Goal: Task Accomplishment & Management: Manage account settings

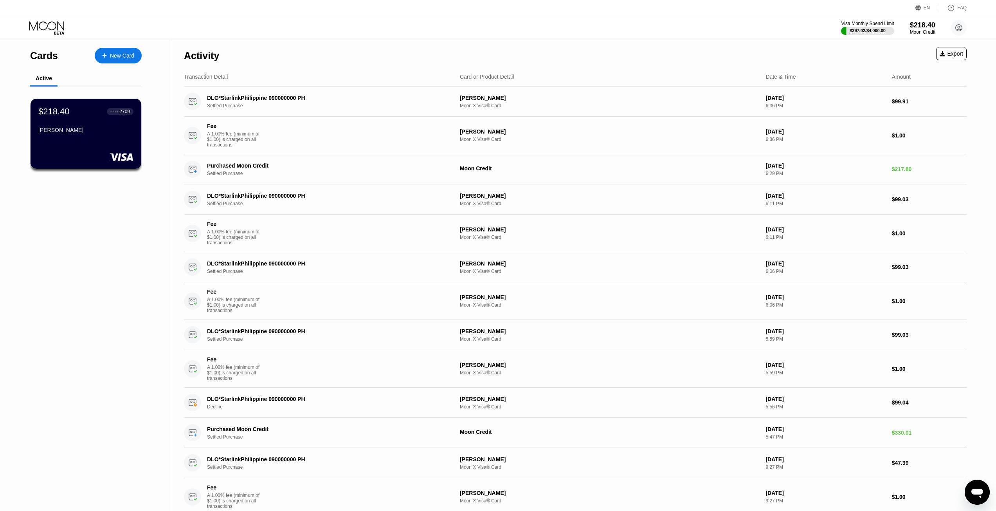
click at [565, 33] on div "Visa Monthly Spend Limit $397.02 / $4,000.00 $218.40 Moon Credit [EMAIL_ADDRESS…" at bounding box center [498, 27] width 996 height 23
click at [576, 28] on div "Visa Monthly Spend Limit $397.02 / $4,000.00 $218.40 Moon Credit [EMAIL_ADDRESS…" at bounding box center [498, 27] width 996 height 23
click at [328, 38] on div "Visa Monthly Spend Limit $397.02 / $4,000.00 $218.40 Moon Credit [EMAIL_ADDRESS…" at bounding box center [498, 27] width 996 height 23
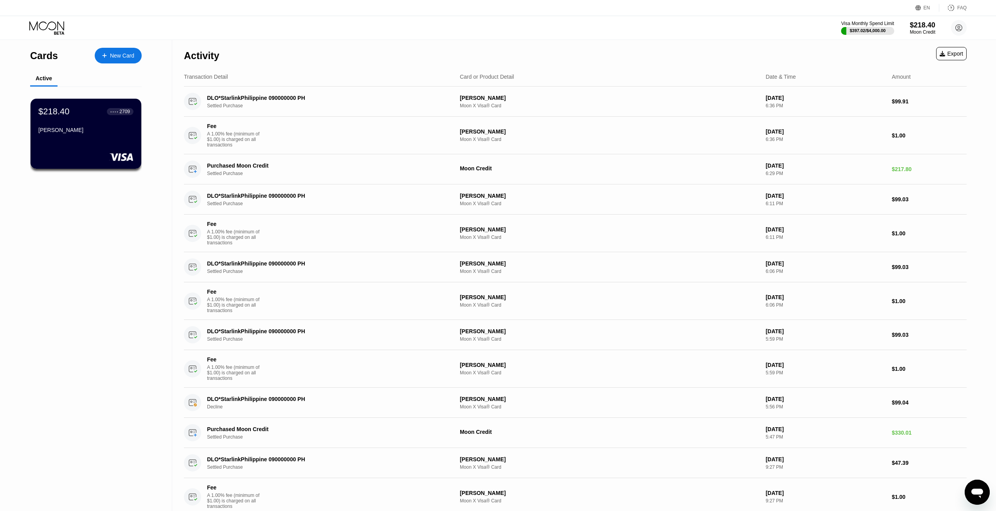
click at [328, 38] on div "Visa Monthly Spend Limit $397.02 / $4,000.00 $218.40 Moon Credit [EMAIL_ADDRESS…" at bounding box center [498, 27] width 996 height 23
drag, startPoint x: 865, startPoint y: 30, endPoint x: 865, endPoint y: 43, distance: 13.7
click at [865, 43] on div "EN Language Select an item Save FAQ Visa Monthly Spend Limit $397.02 / $4,000.0…" at bounding box center [498, 255] width 996 height 511
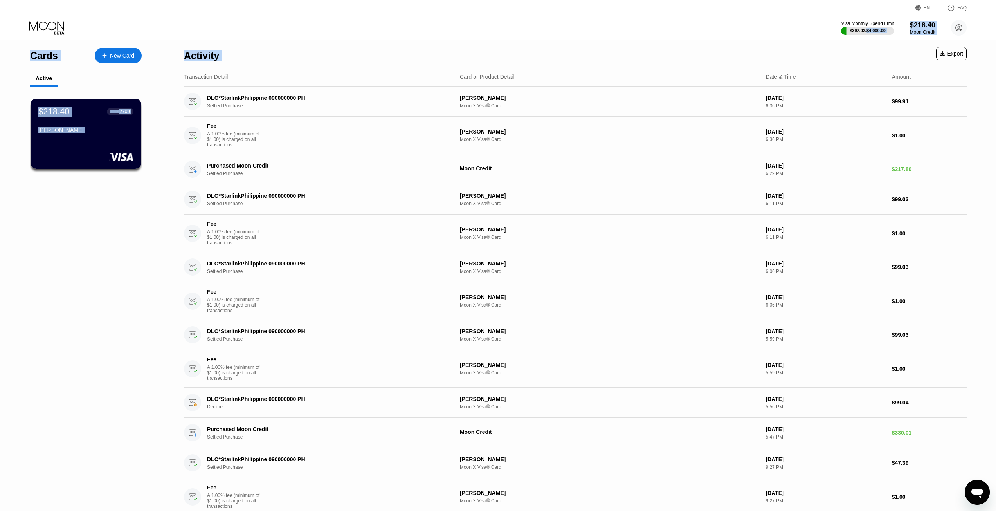
click at [135, 117] on div "$218.40 ● ● ● ● 2709 [PERSON_NAME]" at bounding box center [86, 134] width 111 height 70
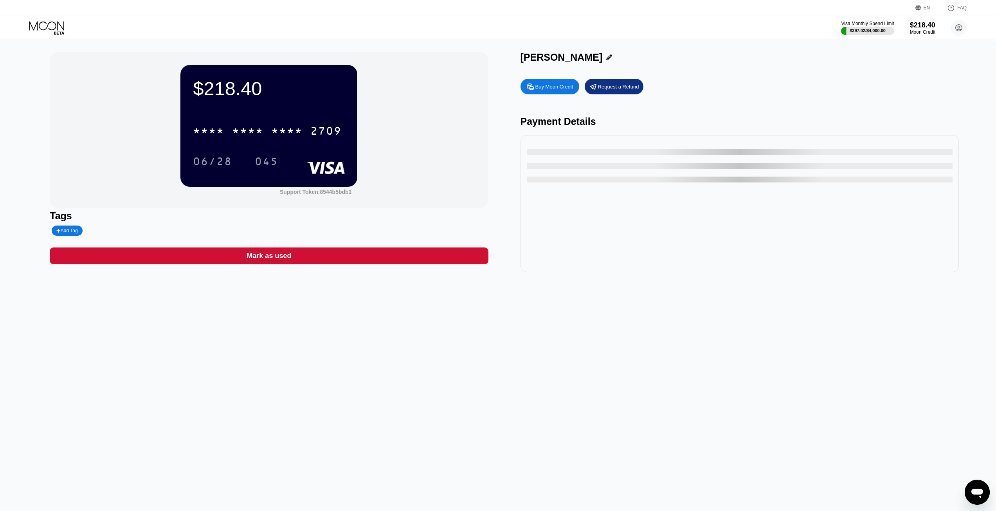
click at [606, 15] on div "EN Language Select an item Save FAQ" at bounding box center [498, 8] width 996 height 16
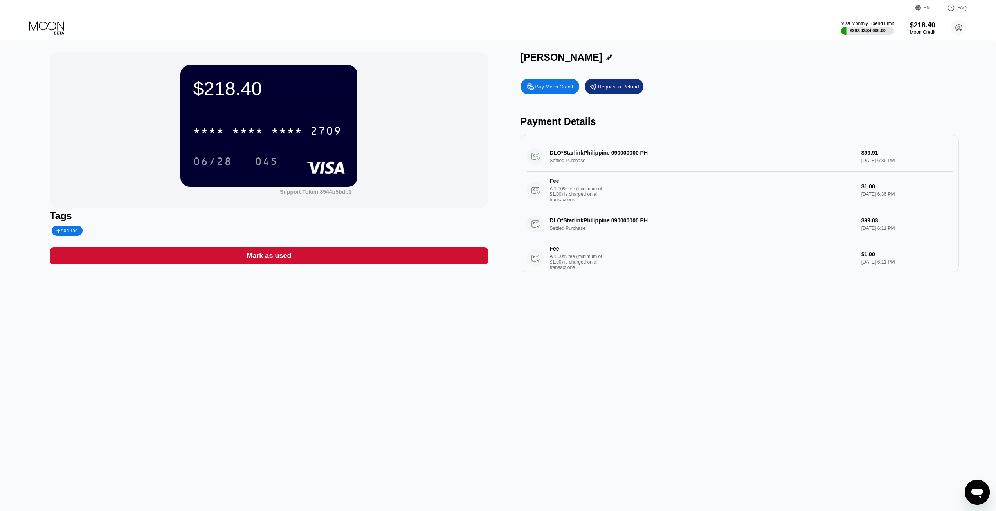
click at [606, 57] on icon at bounding box center [609, 57] width 6 height 6
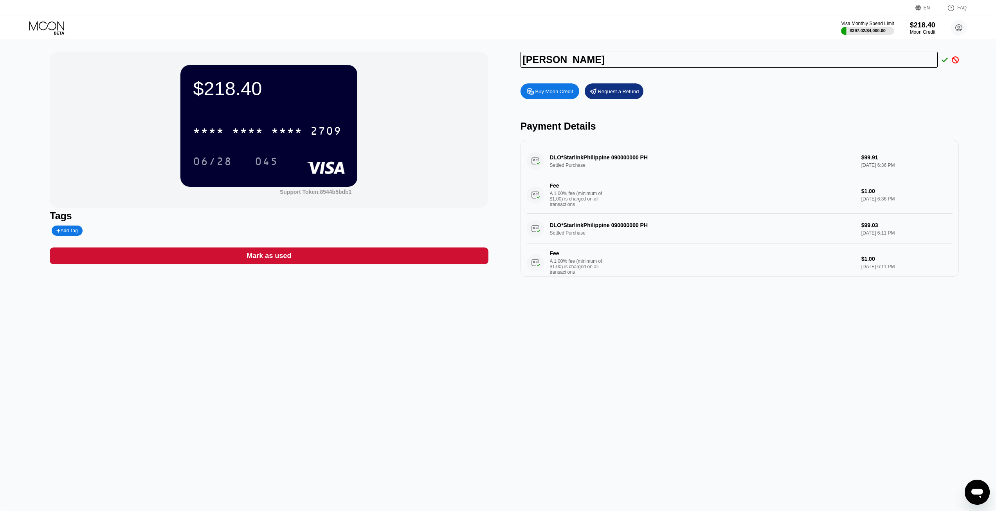
drag, startPoint x: 593, startPoint y: 57, endPoint x: 505, endPoint y: 55, distance: 88.1
click at [505, 55] on div "$218.40 * * * * * * * * * * * * 2709 06/28 045 Support Token: 8544b5bdb1 Tags A…" at bounding box center [498, 164] width 897 height 225
type input "[PERSON_NAME]"
